Goal: Task Accomplishment & Management: Use online tool/utility

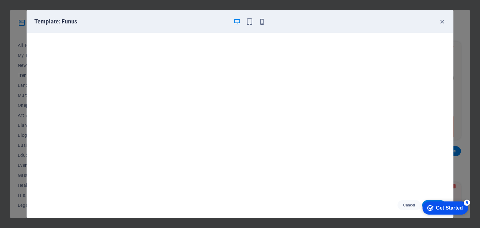
scroll to position [537, 0]
click at [445, 207] on div "Get Started" at bounding box center [449, 208] width 27 height 6
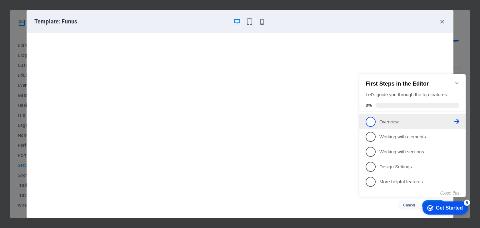
click at [387, 119] on p "Overview - incomplete" at bounding box center [416, 122] width 75 height 7
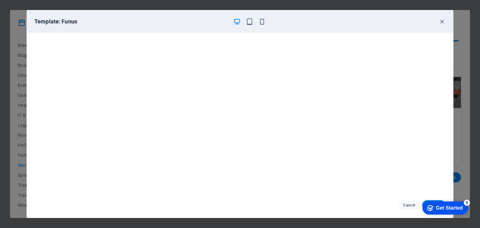
click at [366, 206] on div "Cancel Choose" at bounding box center [240, 205] width 426 height 25
drag, startPoint x: 458, startPoint y: 206, endPoint x: 456, endPoint y: 164, distance: 42.5
click at [456, 198] on html "checkmark Get Started 5 First Steps in the Editor Let's guide you through the t…" at bounding box center [443, 207] width 53 height 19
drag, startPoint x: 378, startPoint y: 218, endPoint x: 372, endPoint y: 194, distance: 24.7
click at [376, 215] on div "Template: Funus Cancel Choose" at bounding box center [240, 114] width 480 height 228
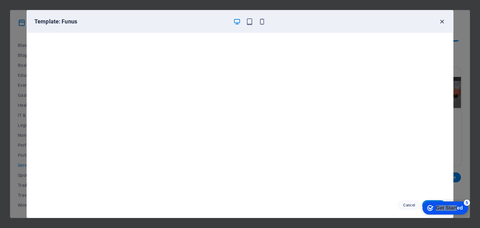
click at [442, 21] on icon "button" at bounding box center [441, 21] width 7 height 7
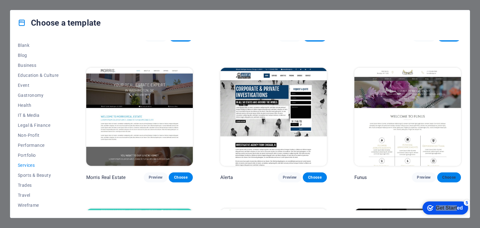
click at [445, 175] on span "Choose" at bounding box center [449, 177] width 14 height 5
